Goal: Navigation & Orientation: Find specific page/section

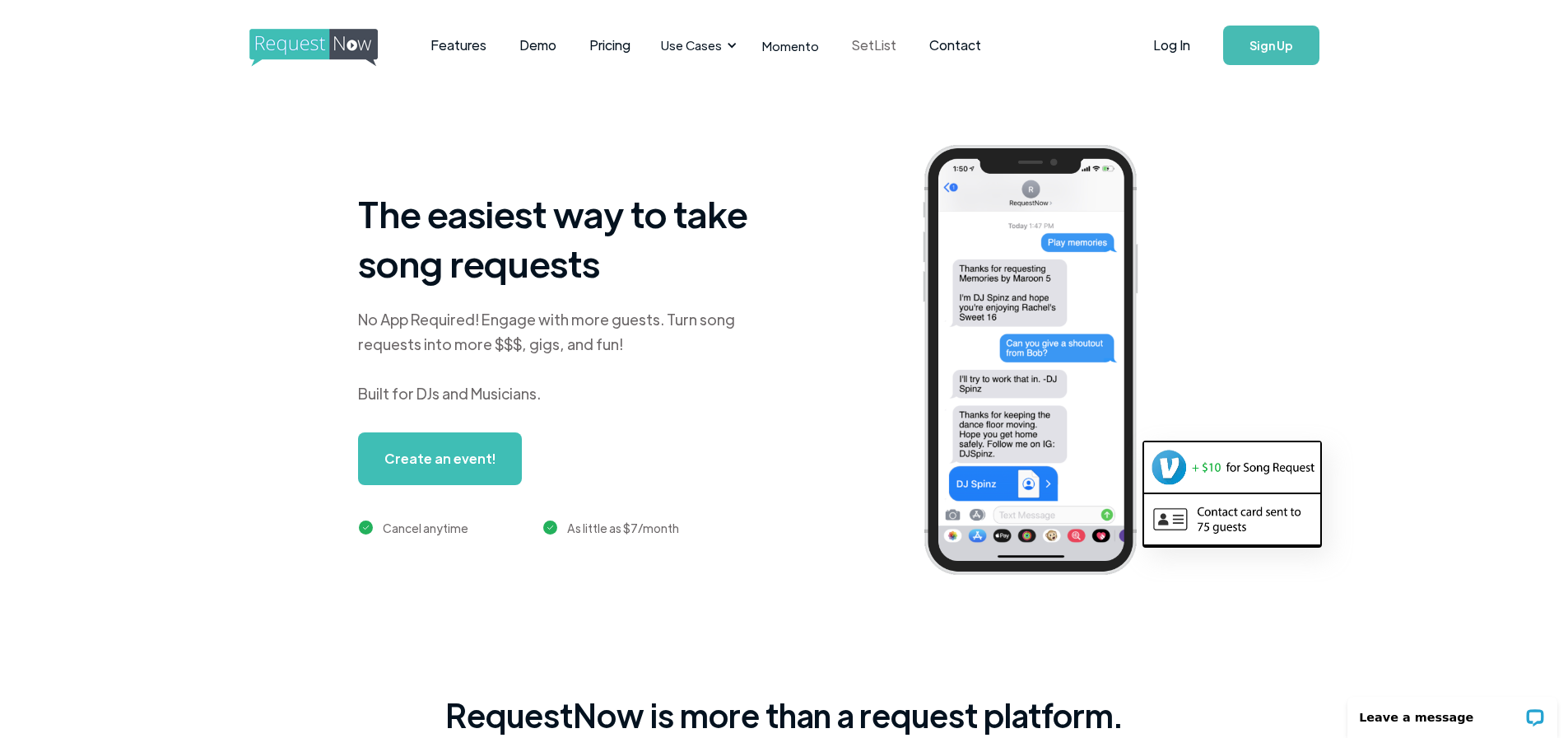
click at [869, 47] on link "SetList" at bounding box center [874, 45] width 77 height 51
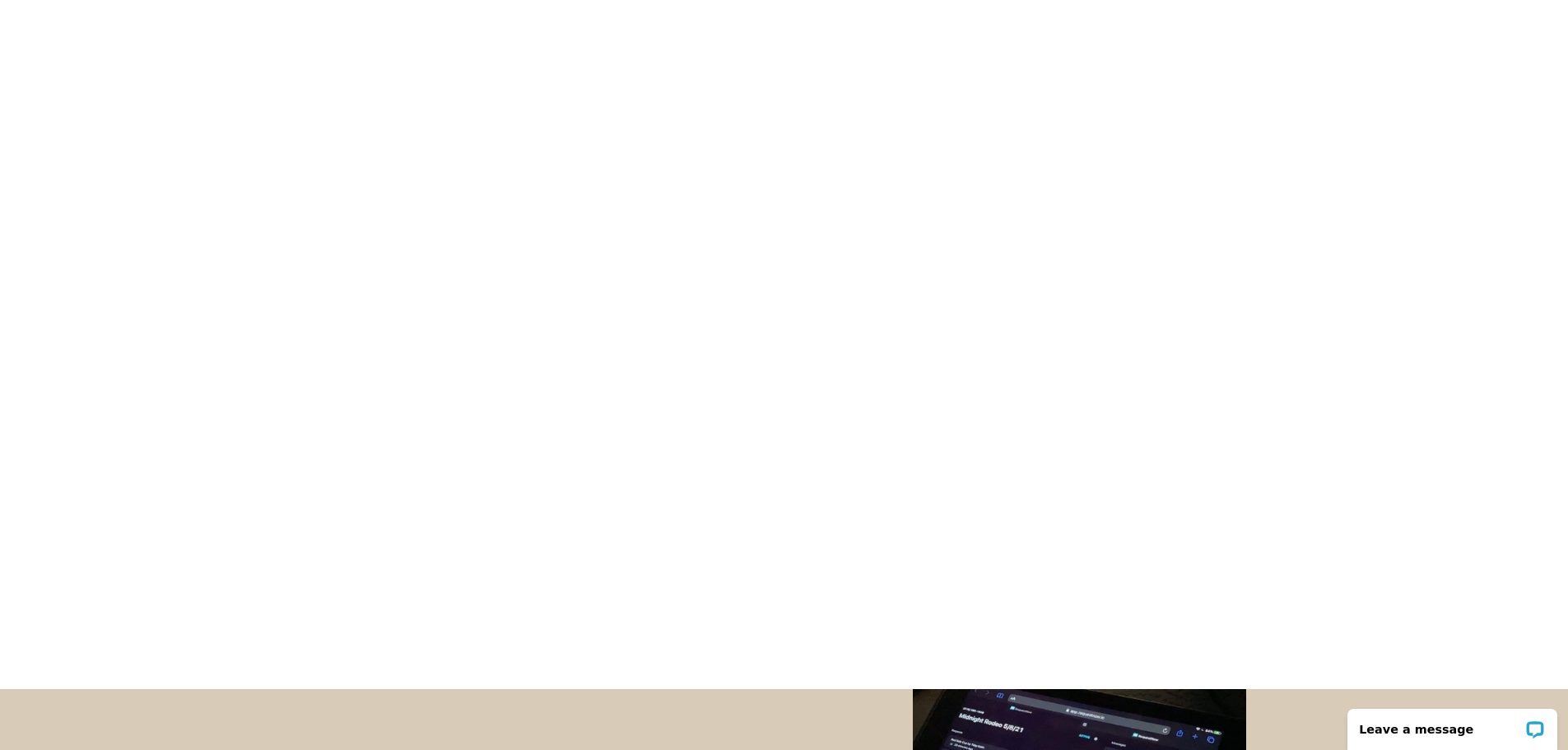
scroll to position [164, 0]
